Goal: Book appointment/travel/reservation

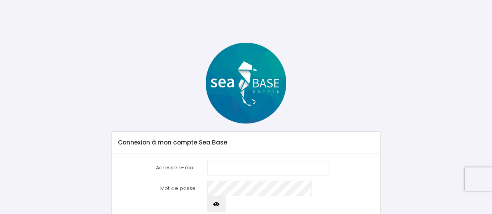
scroll to position [39, 0]
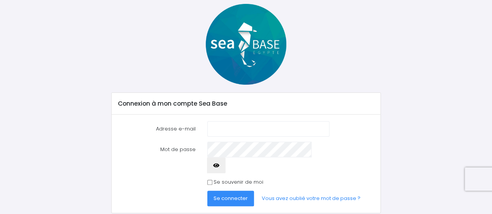
click at [233, 128] on input "Adresse e-mail" at bounding box center [268, 129] width 122 height 16
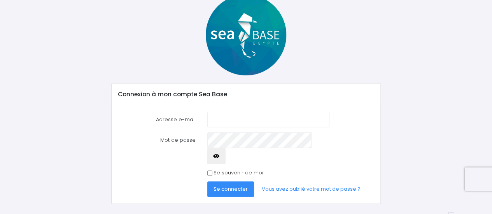
scroll to position [49, 0]
click at [230, 121] on input "Adresse e-mail" at bounding box center [268, 120] width 122 height 16
type input "[EMAIL_ADDRESS][DOMAIN_NAME]"
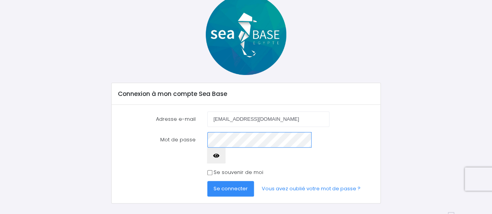
click at [207, 181] on button "Se connecter" at bounding box center [230, 189] width 47 height 16
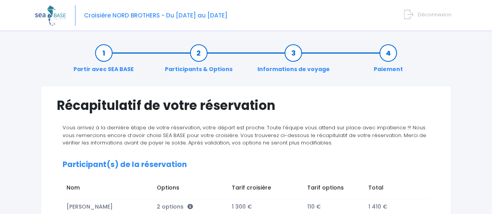
click at [194, 16] on span "Croisière NORD BROTHERS - Du 18/11/23 au 25/11/23" at bounding box center [155, 15] width 143 height 8
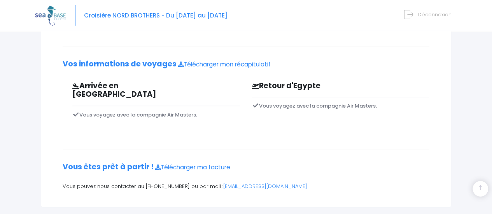
scroll to position [197, 0]
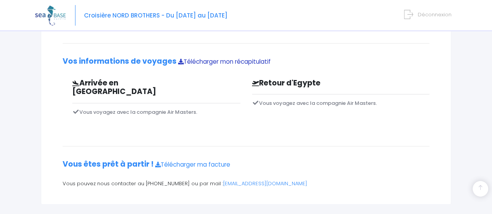
click at [221, 61] on link "Télécharger mon récapitulatif" at bounding box center [224, 62] width 93 height 8
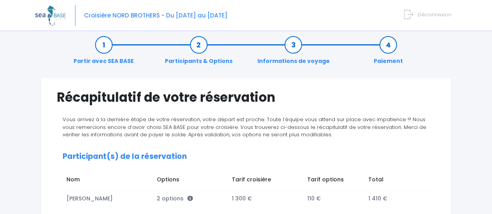
scroll to position [0, 0]
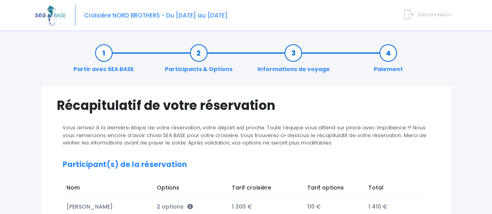
click at [436, 13] on span "Déconnexion" at bounding box center [435, 14] width 34 height 7
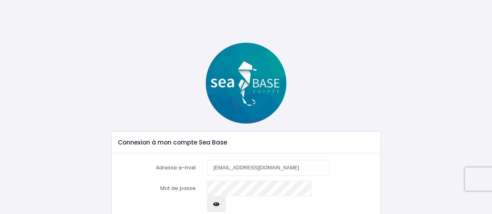
click at [274, 168] on input "jbouakaze@yahoo.fr" at bounding box center [268, 168] width 122 height 16
type input "j"
type input "contact@becon-plongee-maitai.fr"
click at [362, 176] on form "Adresse e-mail contact@becon-plongee-maitai.fr Mot de passe Se connecter" at bounding box center [246, 203] width 256 height 86
click at [219, 205] on icon "button" at bounding box center [216, 205] width 6 height 0
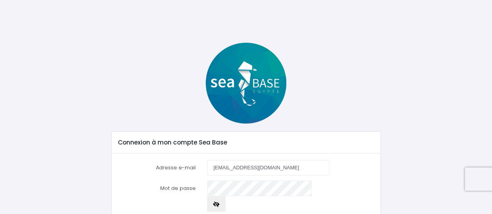
click at [219, 205] on icon "button" at bounding box center [216, 205] width 6 height 0
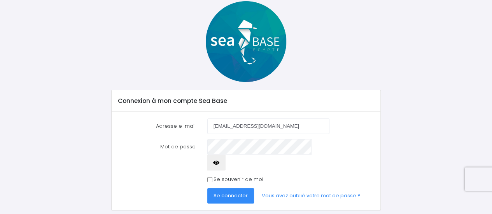
scroll to position [49, 0]
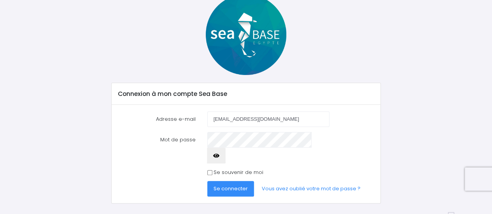
click at [240, 181] on button "Se connecter" at bounding box center [230, 189] width 47 height 16
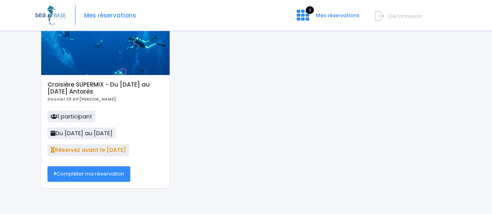
scroll to position [44, 0]
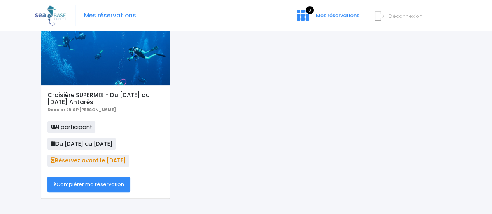
click at [99, 183] on link "Compléter ma réservation" at bounding box center [88, 185] width 83 height 16
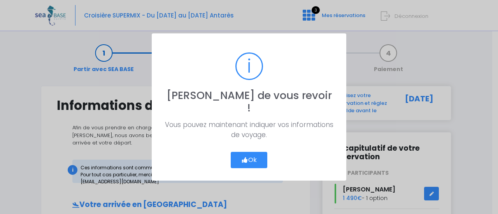
click at [253, 153] on button "Ok" at bounding box center [249, 160] width 37 height 16
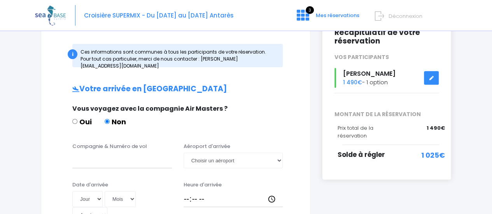
scroll to position [117, 0]
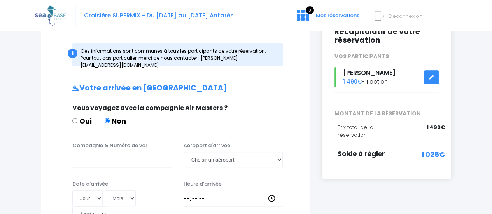
click at [433, 77] on icon at bounding box center [431, 77] width 5 height 0
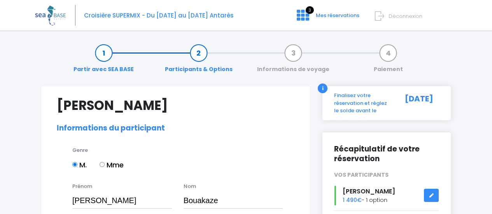
select select "MF2"
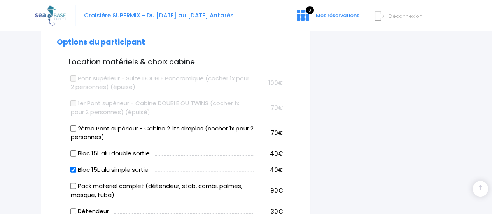
scroll to position [428, 0]
click at [73, 150] on input "Bloc 15L alu double sortie" at bounding box center [73, 153] width 6 height 6
checkbox input "true"
click at [72, 166] on input "Bloc 15L alu simple sortie" at bounding box center [73, 169] width 6 height 6
checkbox input "false"
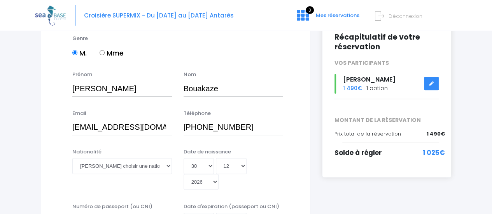
scroll to position [117, 0]
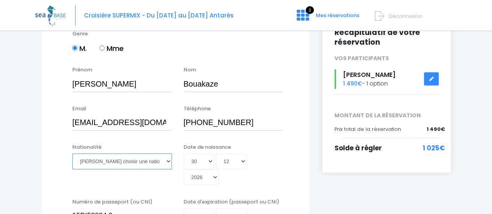
click at [167, 161] on select "Veuillez choisir une nationalité Afghane Albanaise Algerienne Allemande America…" at bounding box center [122, 162] width 100 height 16
select select "Française"
click at [72, 154] on select "Veuillez choisir une nationalité Afghane Albanaise Algerienne Allemande America…" at bounding box center [122, 162] width 100 height 16
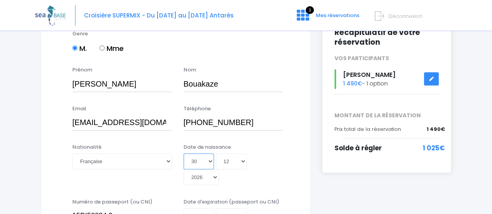
click at [194, 161] on select "Jour 01 02 03 04 05 06 07 08 09 10 11 12 13 14 15 16 17 18 19 20 21 22 23 24 25…" at bounding box center [199, 162] width 30 height 16
select select "02"
click at [184, 154] on select "Jour 01 02 03 04 05 06 07 08 09 10 11 12 13 14 15 16 17 18 19 20 21 22 23 24 25…" at bounding box center [199, 162] width 30 height 16
type input "2026-12-02"
click at [243, 161] on select "Mois 01 02 03 04 05 06 07 08 09 10 11 12" at bounding box center [231, 162] width 31 height 16
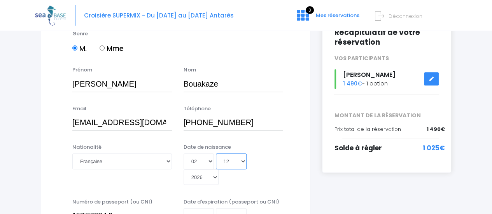
select select "01"
click at [216, 154] on select "Mois 01 02 03 04 05 06 07 08 09 10 11 12" at bounding box center [231, 162] width 31 height 16
type input "2026-01-02"
click at [219, 170] on select "Année 2045 2044 2043 2042 2041 2040 2039 2038 2037 2036 2035 2034 2033 2032 203…" at bounding box center [201, 178] width 35 height 16
select select "1969"
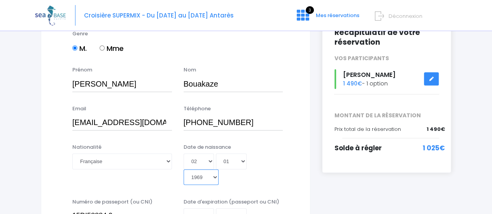
click at [219, 170] on select "Année 2045 2044 2043 2042 2041 2040 2039 2038 2037 2036 2035 2034 2033 2032 203…" at bounding box center [201, 178] width 35 height 16
type input "1969-01-02"
click at [298, 164] on div "Nationalité Veuillez choisir une nationalité Afghane Albanaise Algerienne Allem…" at bounding box center [175, 166] width 249 height 47
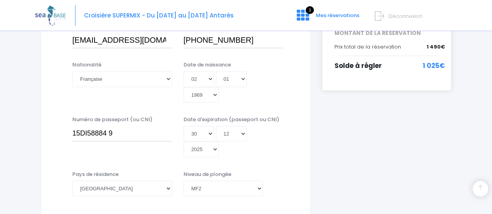
scroll to position [222, 0]
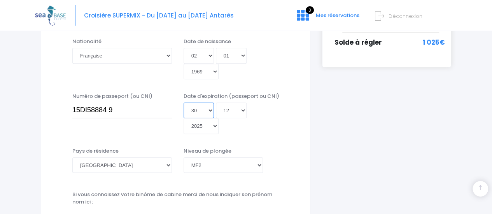
click at [209, 103] on select "Jour 01 02 03 04 05 06 07 08 09 10 11 12 13 14 15 16 17 18 19 20 21 22 23 24 25…" at bounding box center [199, 111] width 30 height 16
click at [249, 147] on div "Niveau de plongée Veuillez choisir un niveau de plongée Non plongeur Junior OW …" at bounding box center [234, 160] width 100 height 26
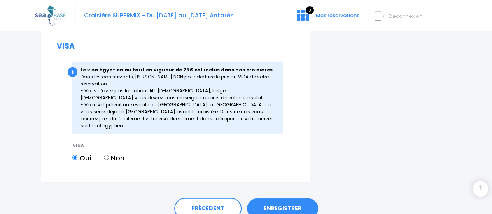
scroll to position [1036, 0]
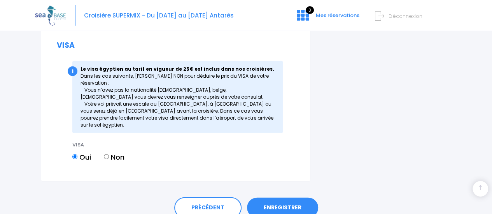
click at [271, 198] on link "ENREGISTRER" at bounding box center [282, 208] width 71 height 20
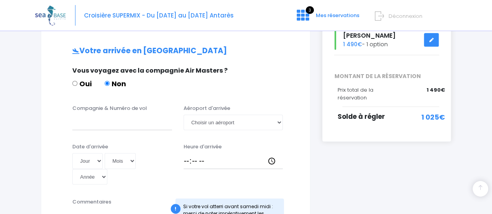
scroll to position [156, 0]
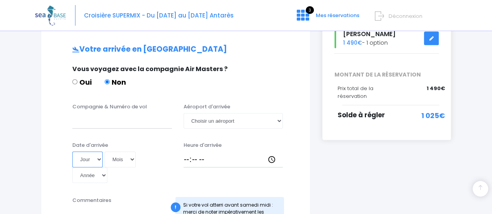
click at [100, 152] on select "Jour 01 02 03 04 05 06 07 08 09 10 11 12 13 14 15 16 17 18 19 20 21 22 23 24 25…" at bounding box center [87, 160] width 30 height 16
select select "15"
click at [72, 152] on select "Jour 01 02 03 04 05 06 07 08 09 10 11 12 13 14 15 16 17 18 19 20 21 22 23 24 25…" at bounding box center [87, 160] width 30 height 16
click at [133, 154] on select "Mois 01 02 03 04 05 06 07 08 09 10 11 12" at bounding box center [120, 160] width 31 height 16
select select "11"
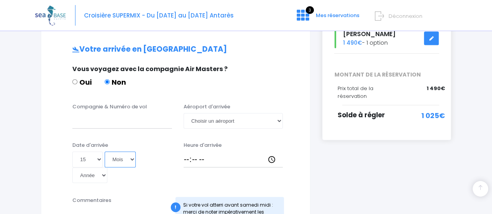
click at [105, 152] on select "Mois 01 02 03 04 05 06 07 08 09 10 11 12" at bounding box center [120, 160] width 31 height 16
click at [107, 168] on select "Année 2045 2044 2043 2042 2041 2040 2039 2038 2037 2036 2035 2034 2033 2032 203…" at bounding box center [89, 176] width 35 height 16
select select "2025"
click at [107, 168] on select "Année 2045 2044 2043 2042 2041 2040 2039 2038 2037 2036 2035 2034 2033 2032 203…" at bounding box center [89, 176] width 35 height 16
type input "2025-11-15"
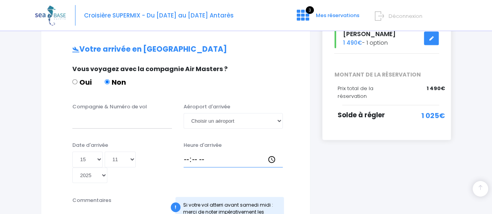
click at [185, 152] on input "Heure d'arrivée" at bounding box center [234, 160] width 100 height 16
type input "14:45"
click at [185, 161] on div "Date d'arrivée Jour 01 02 03 04 05 06 07 08 09 10 11 12 13 14 15 16 17 18 19 20…" at bounding box center [175, 165] width 249 height 47
click at [128, 113] on input "Compagnie & Numéro de vol" at bounding box center [122, 121] width 100 height 16
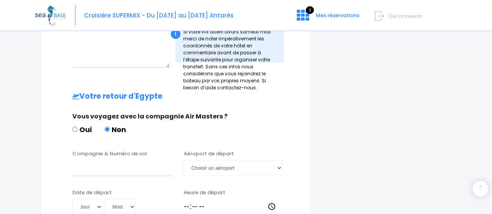
scroll to position [350, 0]
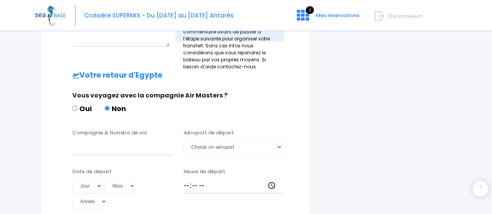
type input "transavia TO8062"
click at [114, 139] on input "Compagnie & Numéro de vol" at bounding box center [122, 147] width 100 height 16
type input "Transavia TO 8063"
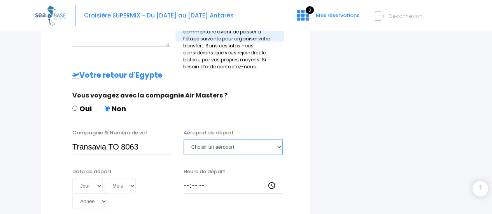
click at [235, 139] on select "Choisir un aéroport Hurghada Marsa Alam" at bounding box center [234, 147] width 100 height 16
select select "Hurghada"
click at [184, 139] on select "Choisir un aéroport Hurghada Marsa Alam" at bounding box center [234, 147] width 100 height 16
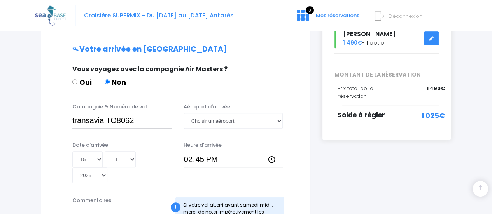
scroll to position [156, 0]
click at [226, 113] on select "Choisir un aéroport Hurghada Marsa Alam" at bounding box center [234, 121] width 100 height 16
select select "Hurghada"
click at [184, 113] on select "Choisir un aéroport Hurghada Marsa Alam" at bounding box center [234, 121] width 100 height 16
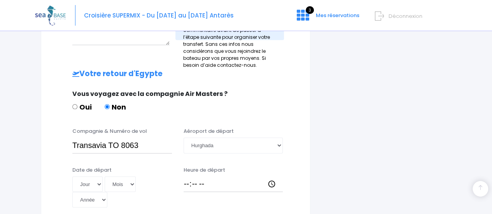
scroll to position [389, 0]
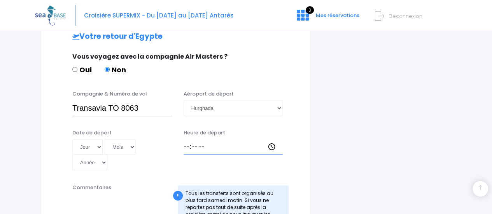
click at [185, 139] on input "Heure de départ" at bounding box center [234, 147] width 100 height 16
type input "15:40"
click at [92, 139] on select "Jour 01 02 03 04 05 06 07 08 09 10 11 12 13 14 15 16 17 18 19 20 21 22 23 24 25…" at bounding box center [87, 147] width 30 height 16
select select "22"
click at [72, 139] on select "Jour 01 02 03 04 05 06 07 08 09 10 11 12 13 14 15 16 17 18 19 20 21 22 23 24 25…" at bounding box center [87, 147] width 30 height 16
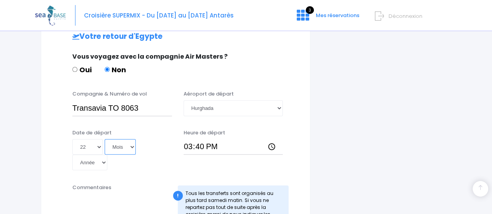
click at [117, 139] on select "Mois 01 02 03 04 05 06 07 08 09 10 11 12" at bounding box center [120, 147] width 31 height 16
select select "11"
click at [105, 139] on select "Mois 01 02 03 04 05 06 07 08 09 10 11 12" at bounding box center [120, 147] width 31 height 16
click at [107, 155] on select "Année 2045 2044 2043 2042 2041 2040 2039 2038 2037 2036 2035 2034 2033 2032 203…" at bounding box center [89, 163] width 35 height 16
select select "2025"
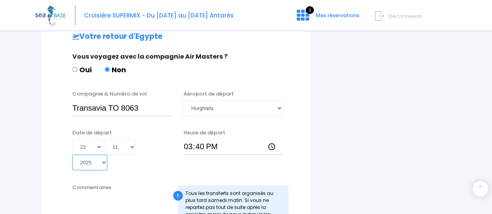
click at [107, 155] on select "Année 2045 2044 2043 2042 2041 2040 2039 2038 2037 2036 2035 2034 2033 2032 203…" at bounding box center [89, 163] width 35 height 16
type input "2025-11-22"
click at [157, 184] on div "Commentaires" at bounding box center [121, 206] width 111 height 44
click at [158, 184] on div "Commentaires" at bounding box center [121, 206] width 111 height 44
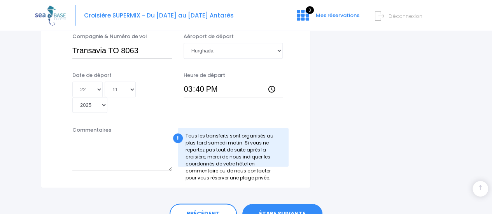
scroll to position [448, 0]
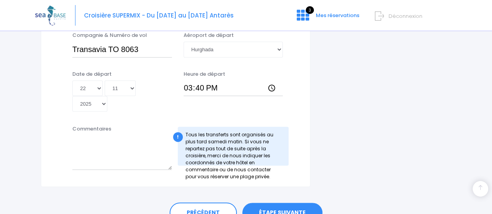
click at [279, 203] on link "ÉTAPE SUIVANTE" at bounding box center [282, 213] width 80 height 20
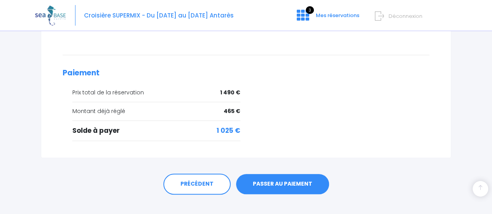
scroll to position [331, 0]
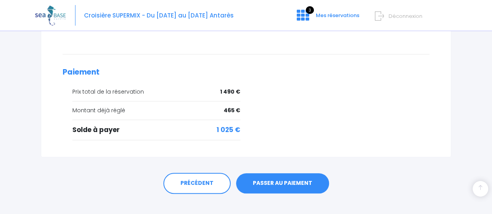
click at [277, 173] on link "PASSER AU PAIEMENT" at bounding box center [282, 183] width 93 height 20
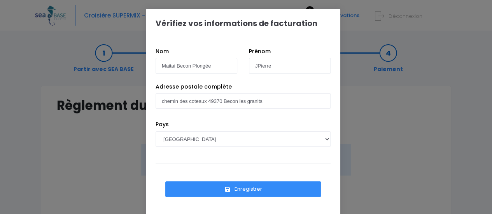
click at [262, 190] on button "Enregistrer" at bounding box center [243, 190] width 156 height 16
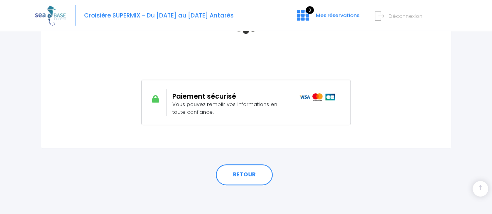
scroll to position [219, 0]
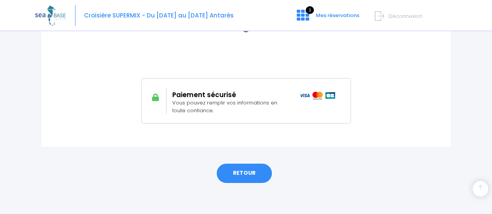
click at [247, 175] on link "RETOUR" at bounding box center [244, 173] width 57 height 21
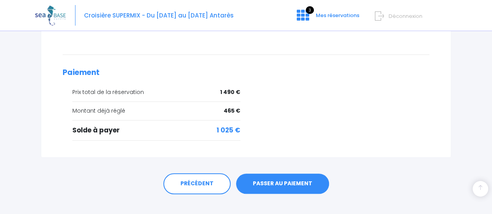
scroll to position [331, 0]
click at [287, 173] on link "PASSER AU PAIEMENT" at bounding box center [282, 183] width 93 height 20
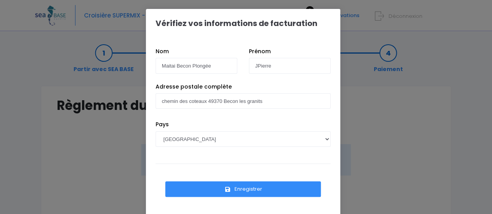
click at [262, 189] on button "Enregistrer" at bounding box center [243, 190] width 156 height 16
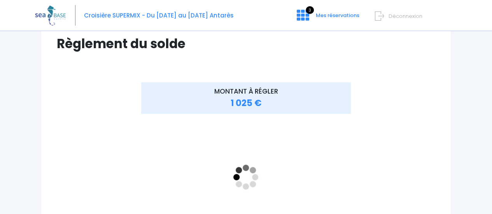
scroll to position [78, 0]
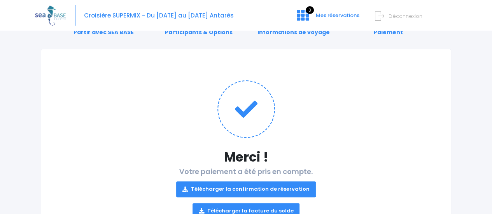
scroll to position [77, 0]
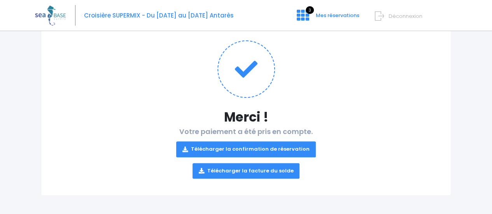
click at [242, 150] on link "Télécharger la confirmation de réservation" at bounding box center [246, 150] width 140 height 16
click at [262, 171] on link "Télécharger la facture du solde" at bounding box center [245, 171] width 107 height 16
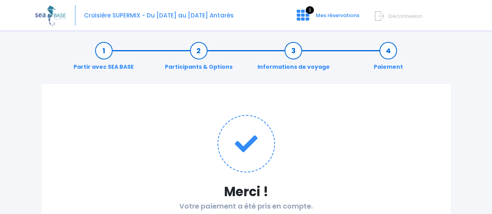
scroll to position [0, 0]
